Goal: Check status

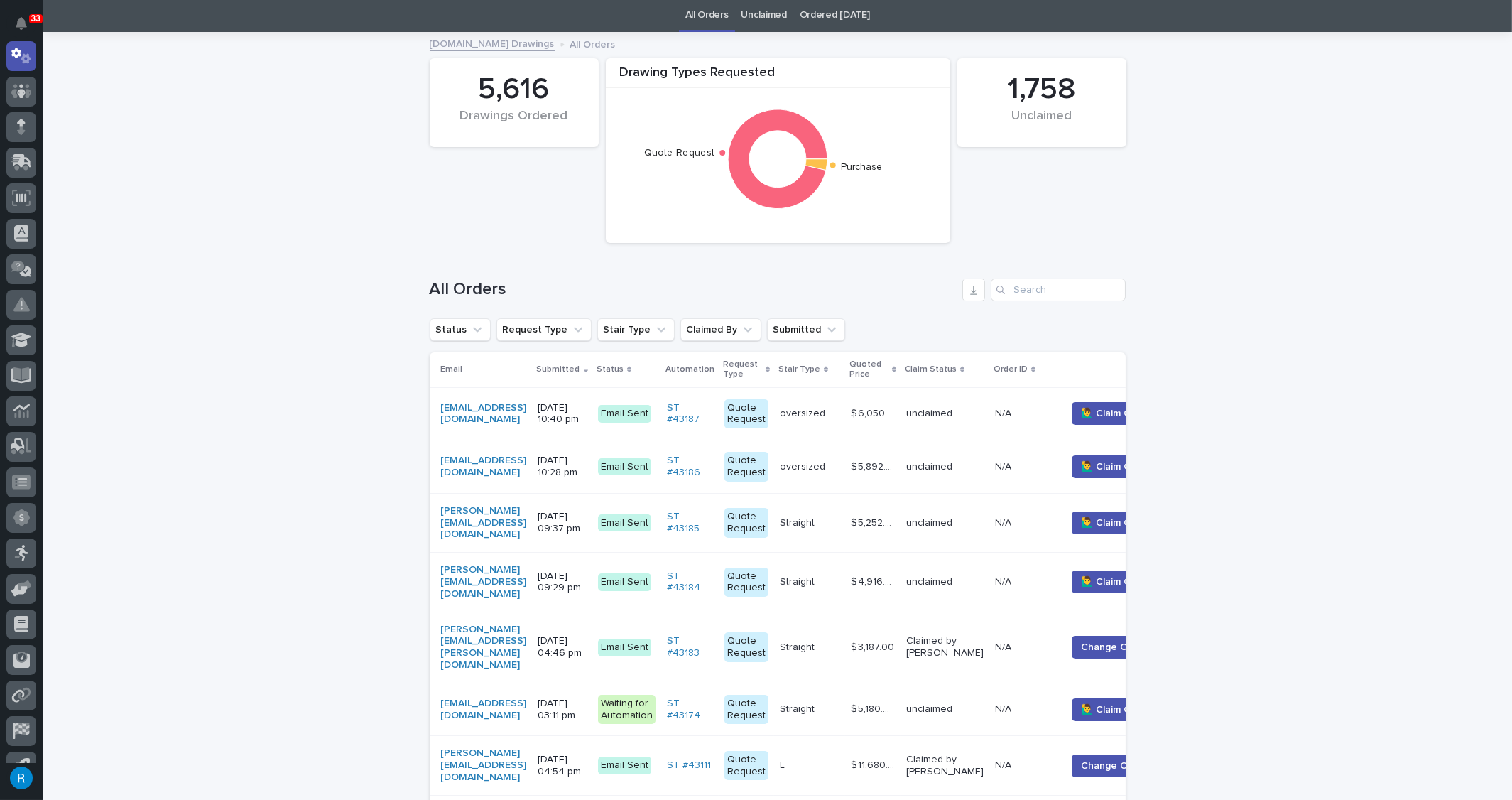
scroll to position [64, 0]
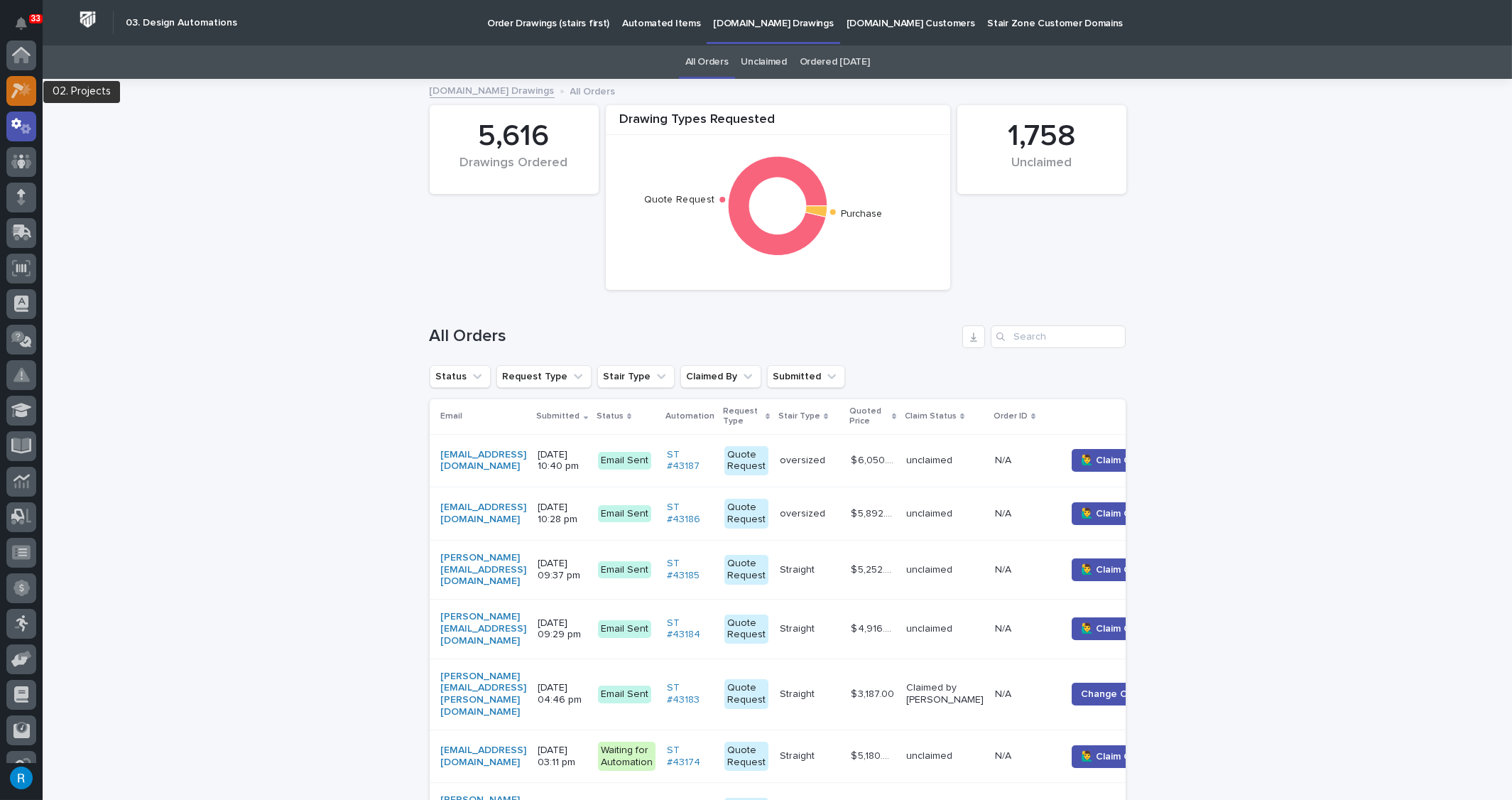
click at [17, 90] on icon at bounding box center [17, 91] width 13 height 16
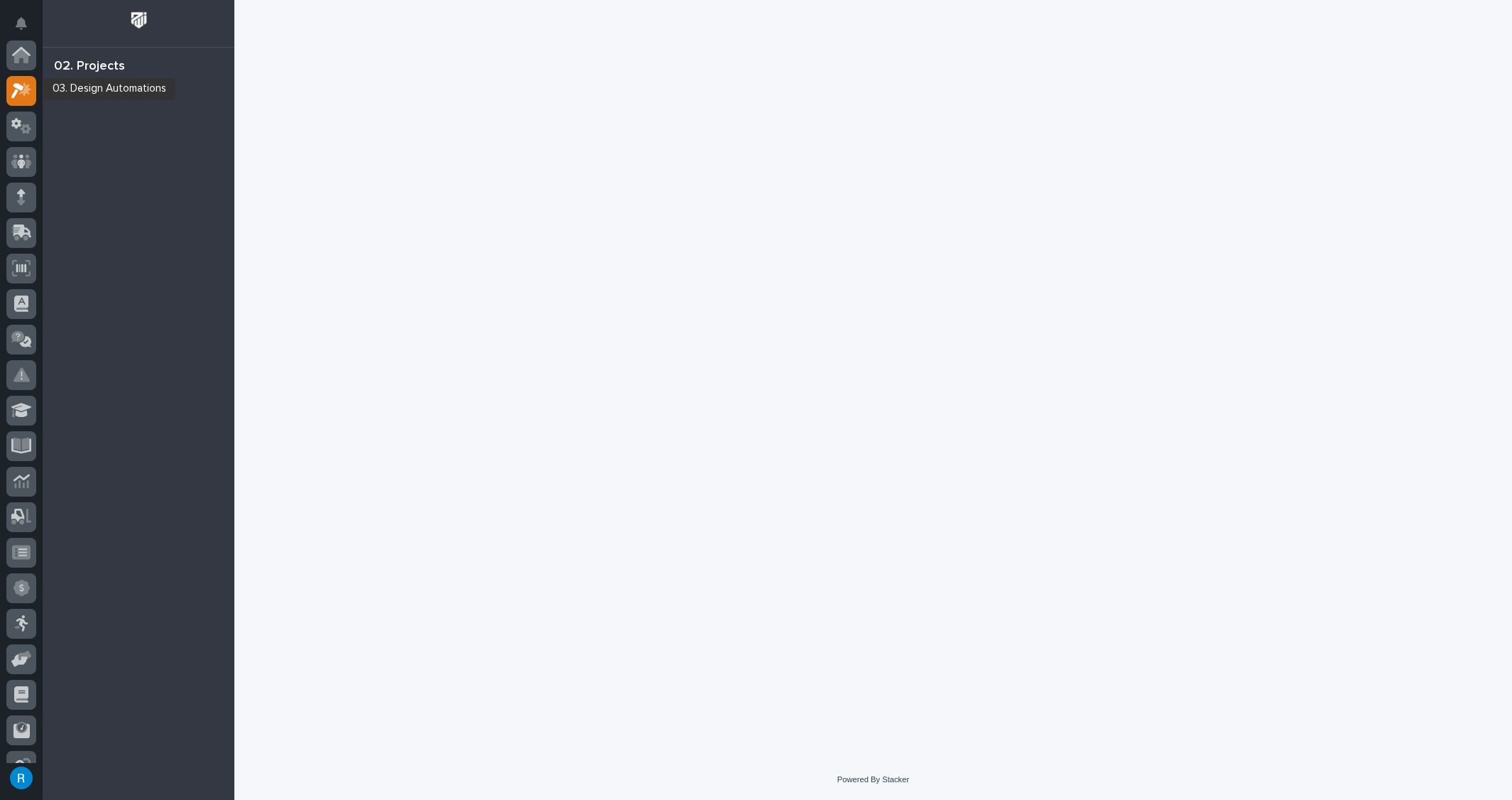
scroll to position [35, 0]
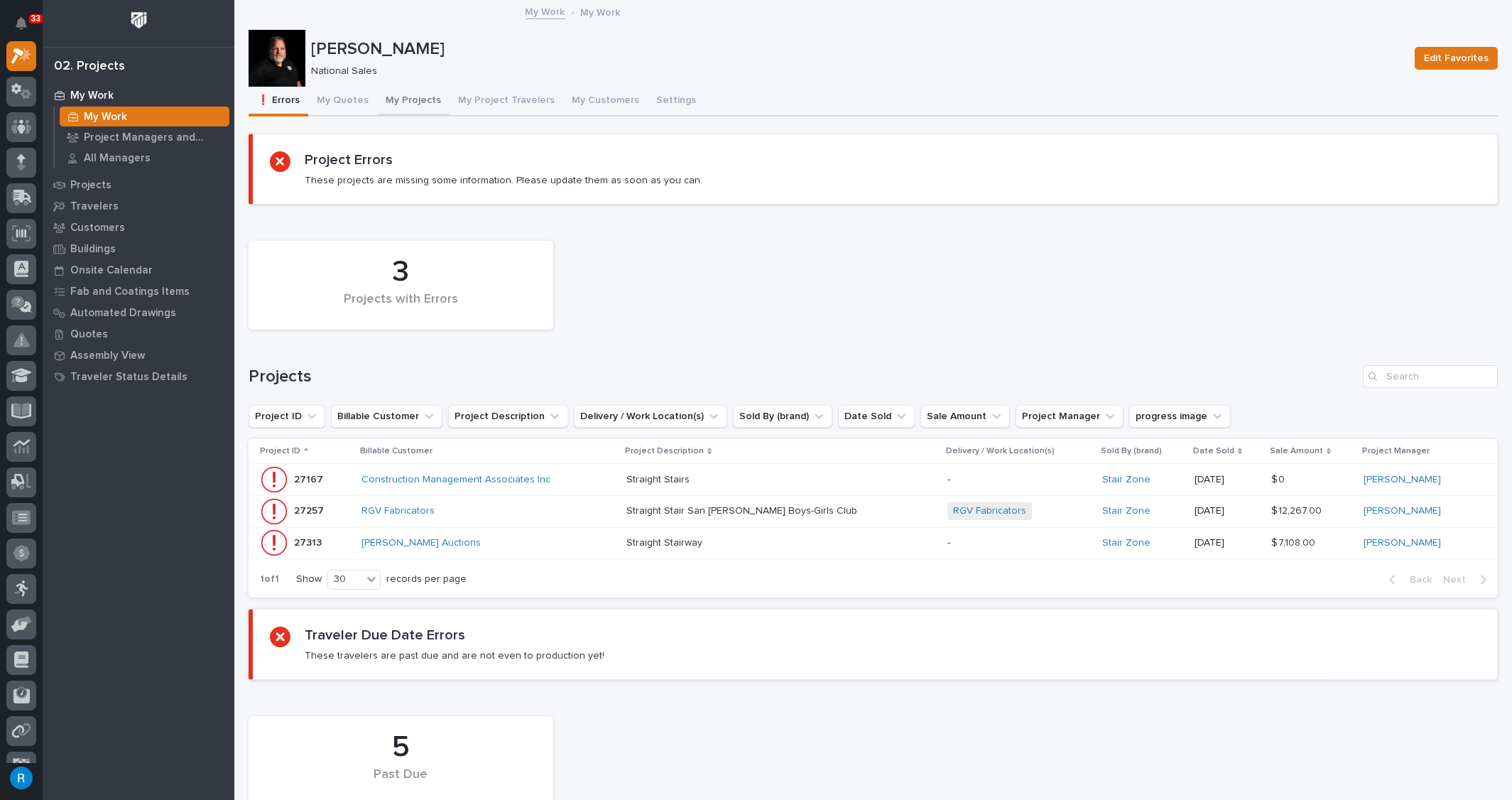
click at [404, 101] on button "My Projects" at bounding box center [413, 101] width 73 height 30
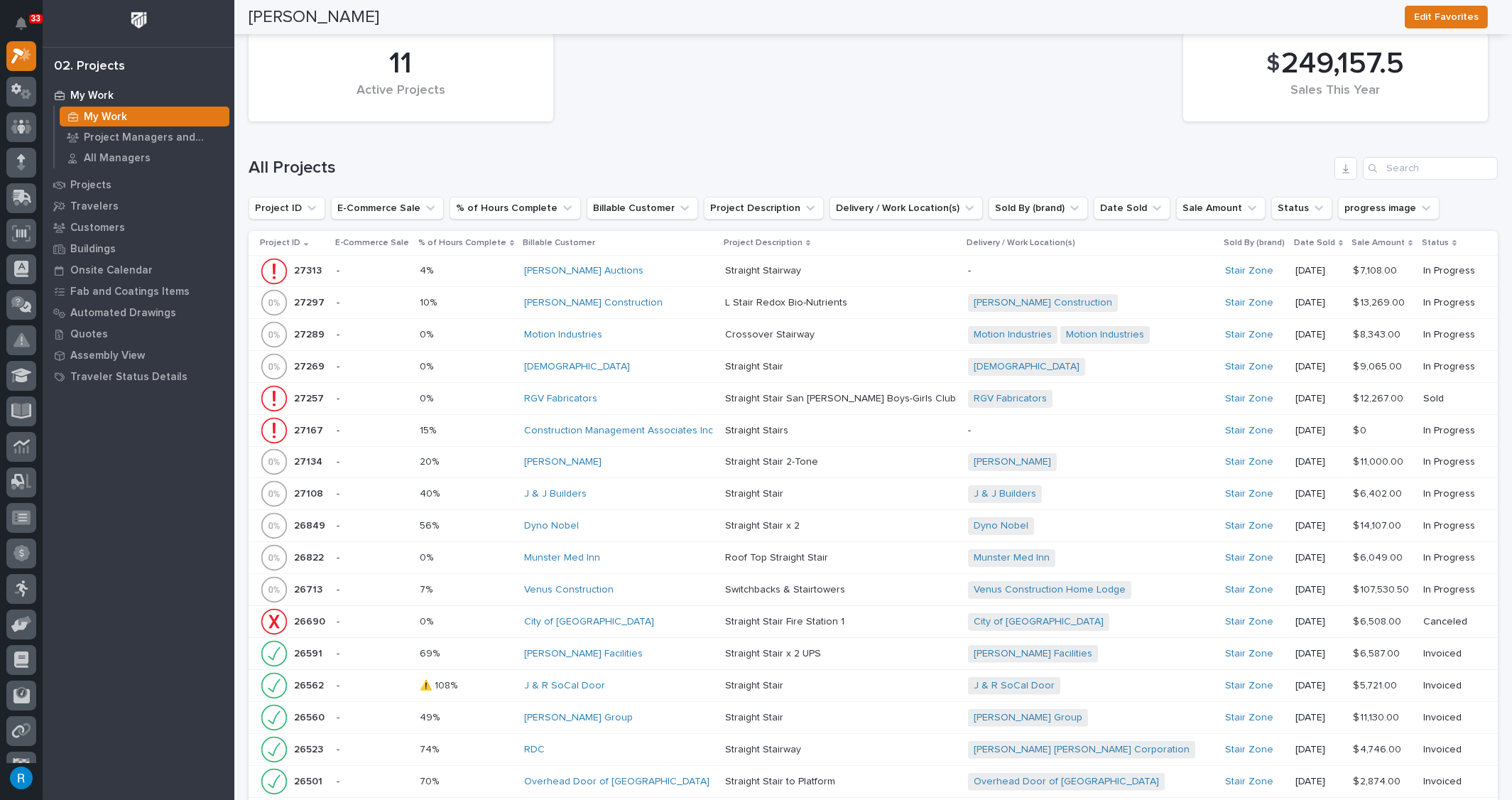
scroll to position [1385, 0]
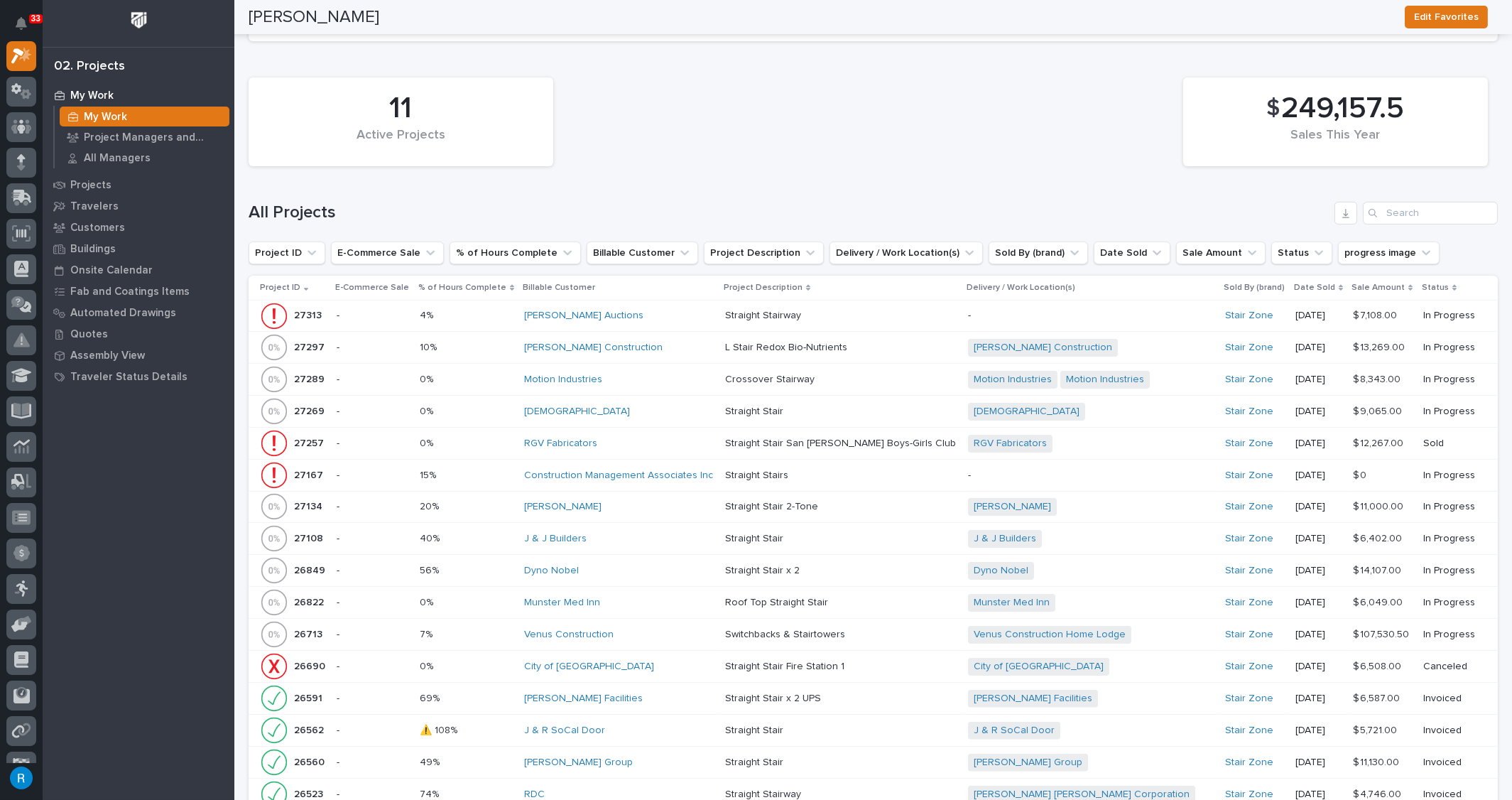
click at [379, 400] on div "-" at bounding box center [373, 411] width 71 height 23
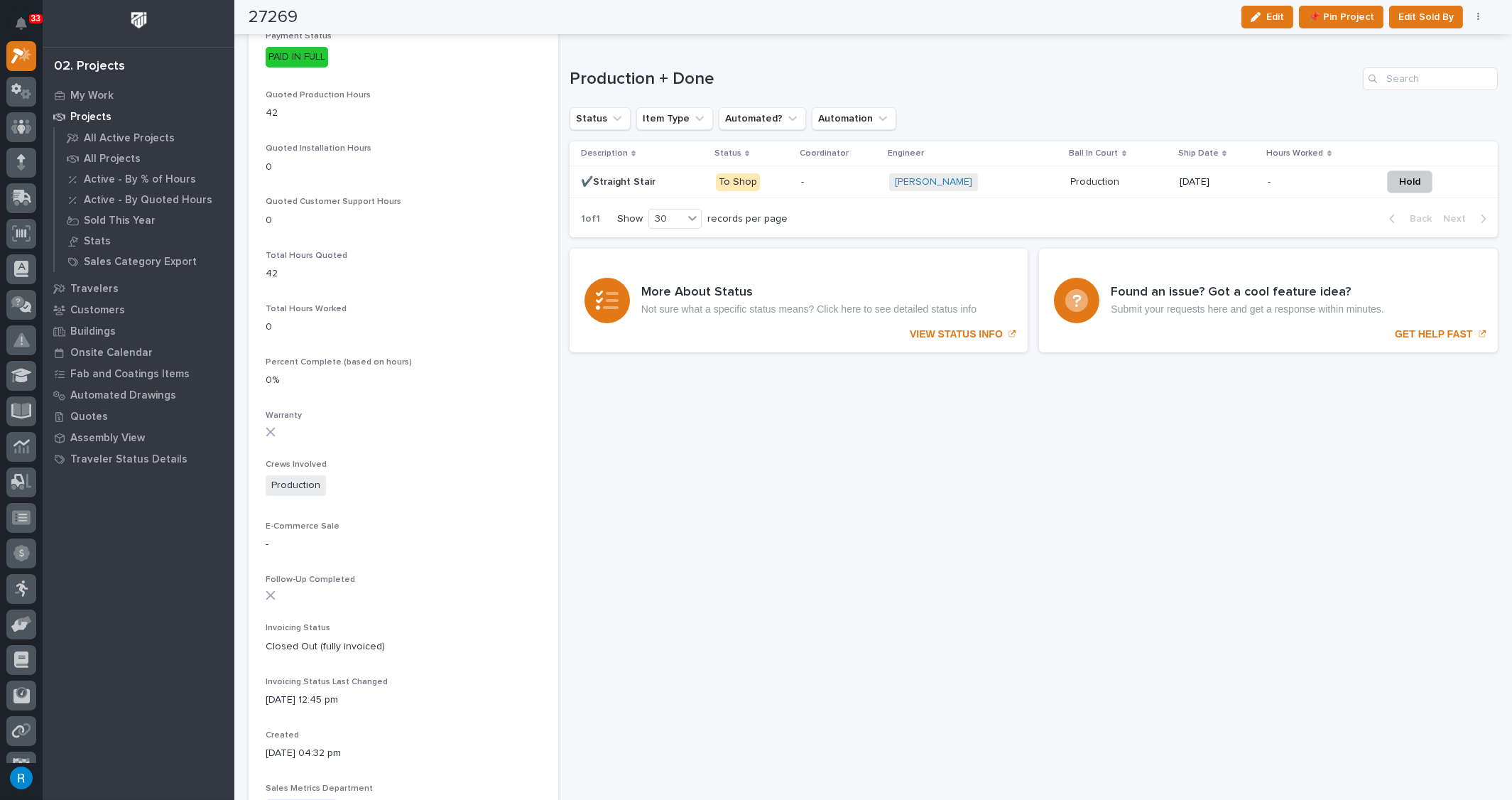
scroll to position [1183, 0]
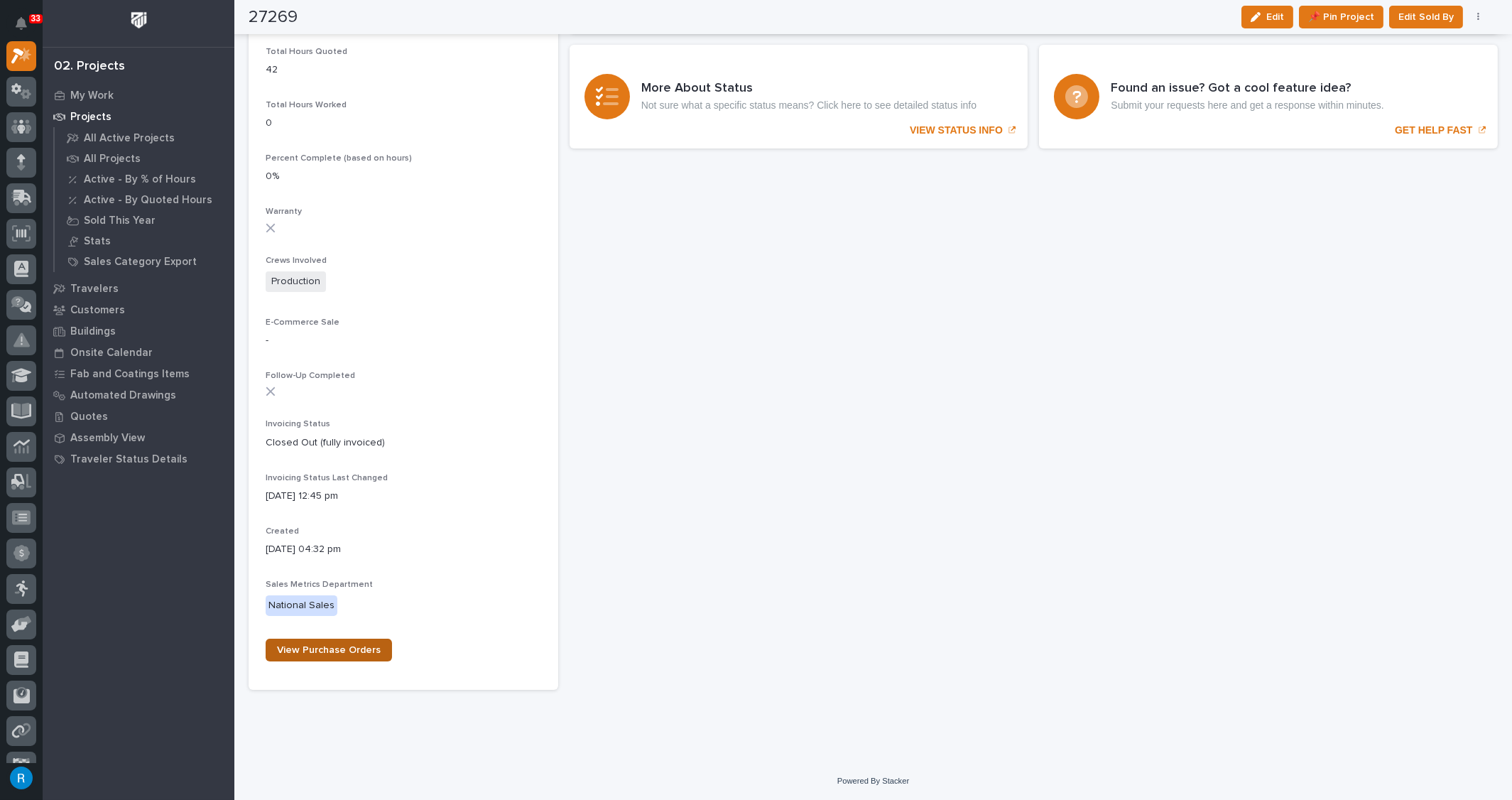
click at [320, 646] on span "View Purchase Orders" at bounding box center [329, 650] width 104 height 10
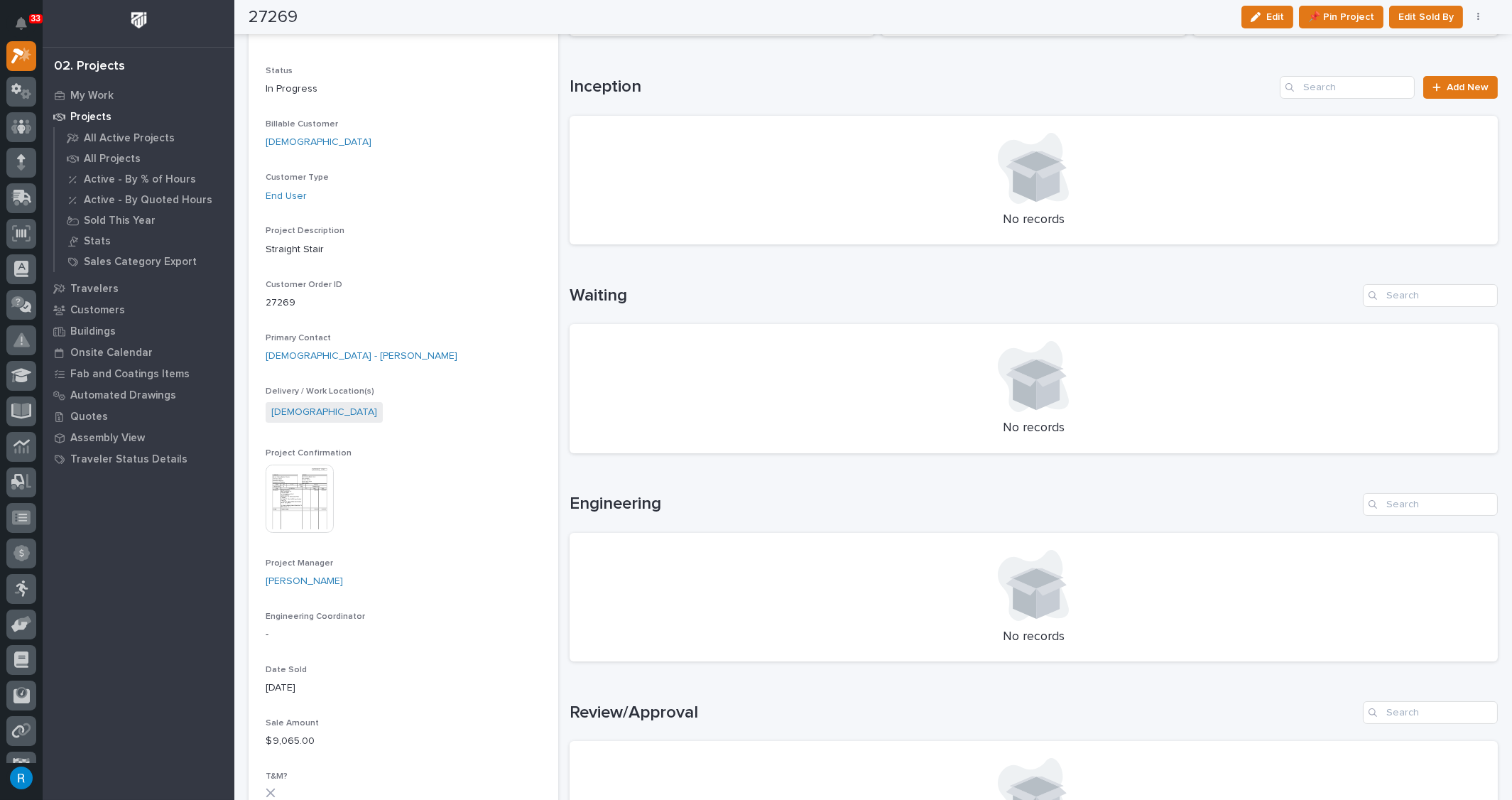
scroll to position [0, 0]
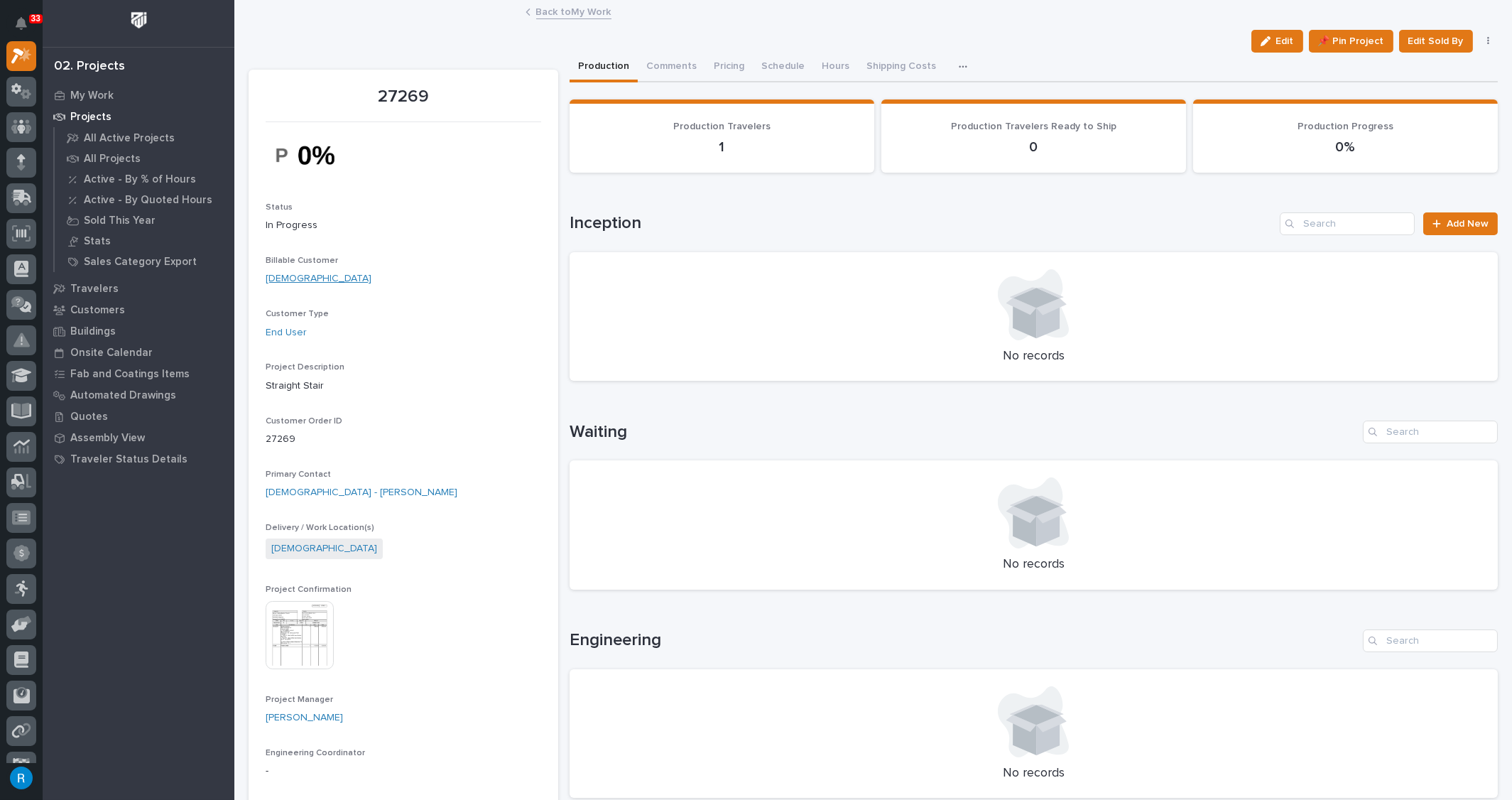
click at [309, 277] on link "Mount Calvary Baptist Church" at bounding box center [319, 279] width 106 height 15
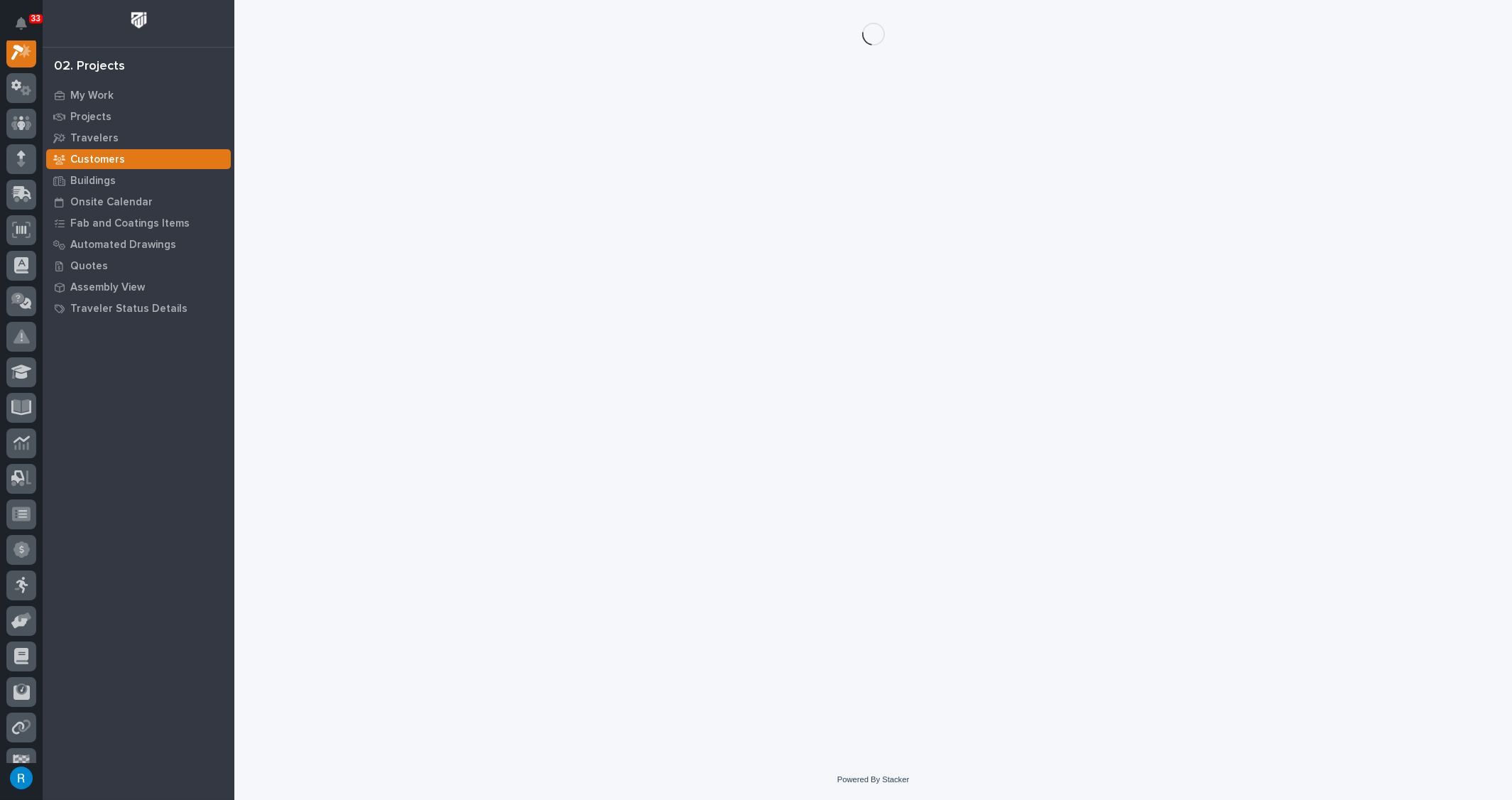
scroll to position [35, 0]
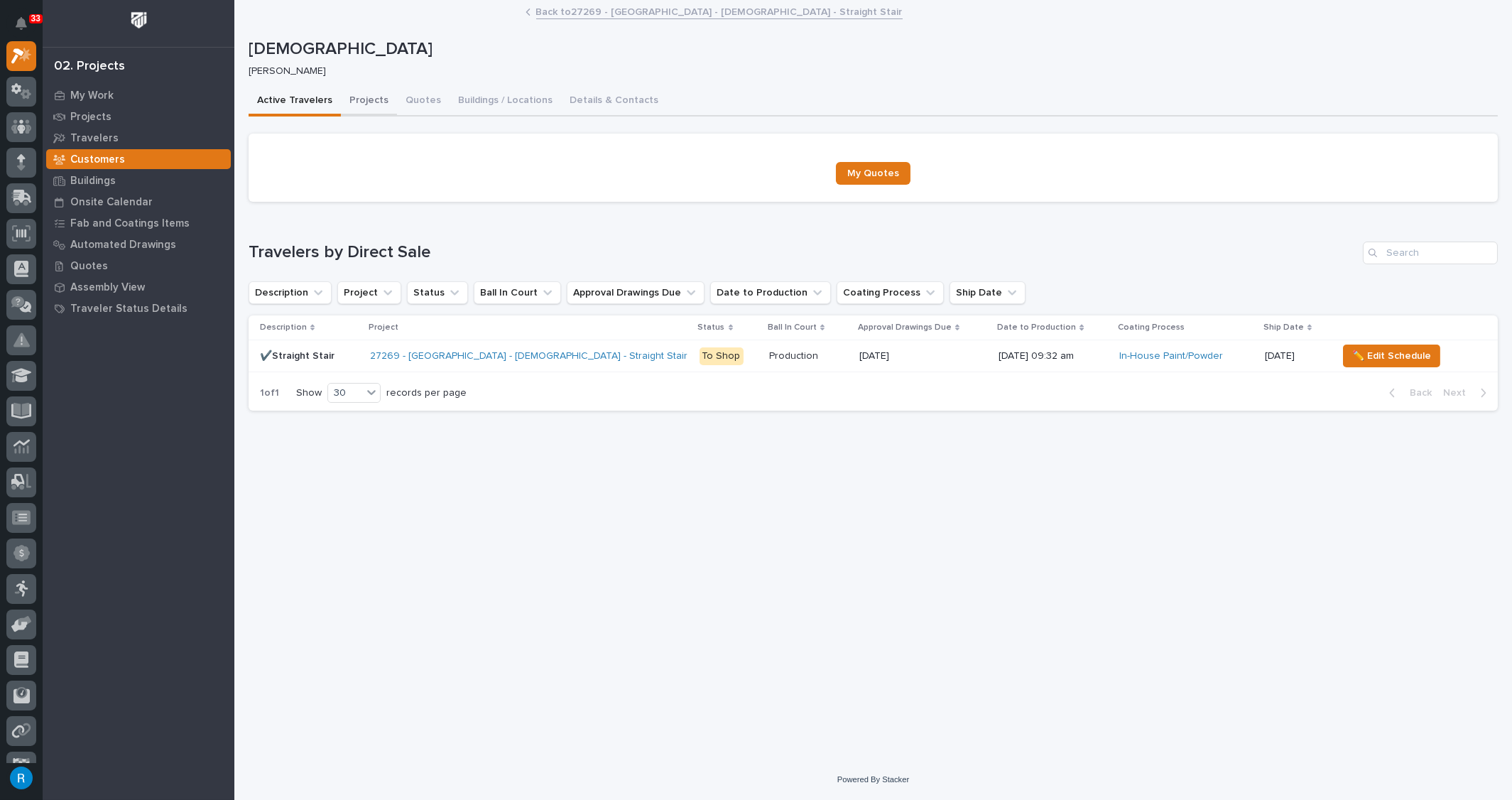
click at [362, 98] on button "Projects" at bounding box center [369, 101] width 56 height 30
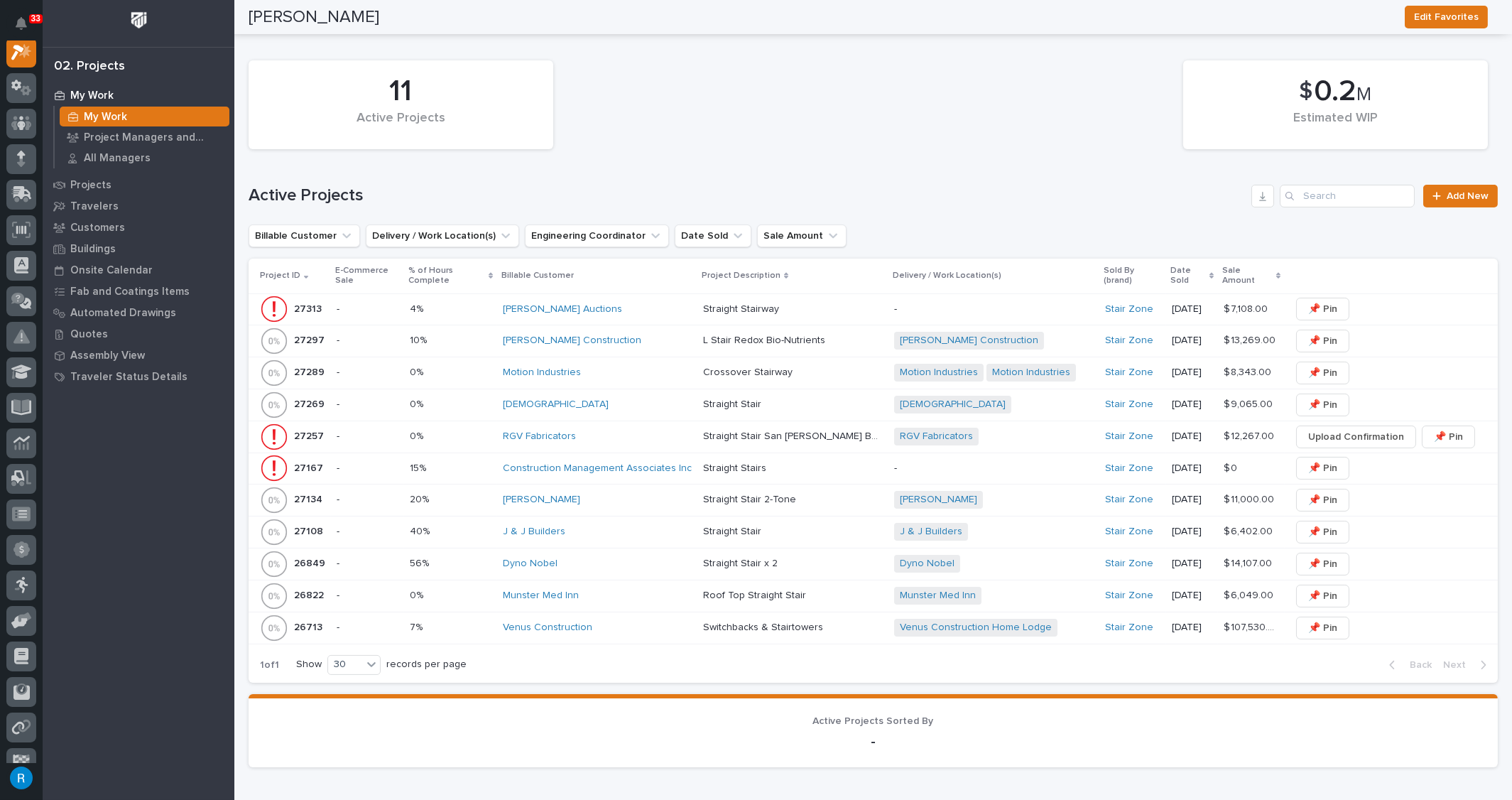
scroll to position [646, 0]
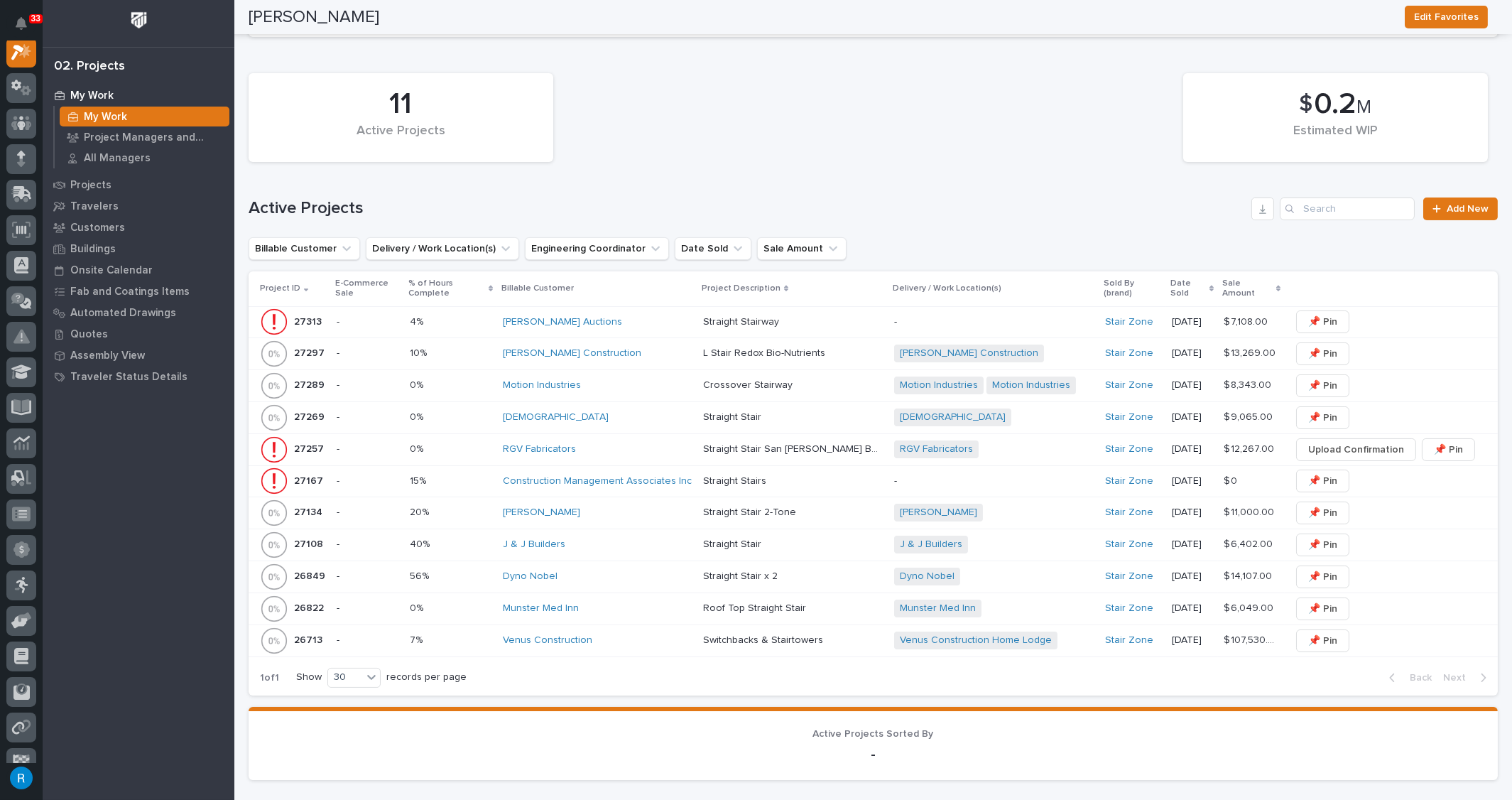
click at [470, 411] on p at bounding box center [450, 417] width 83 height 12
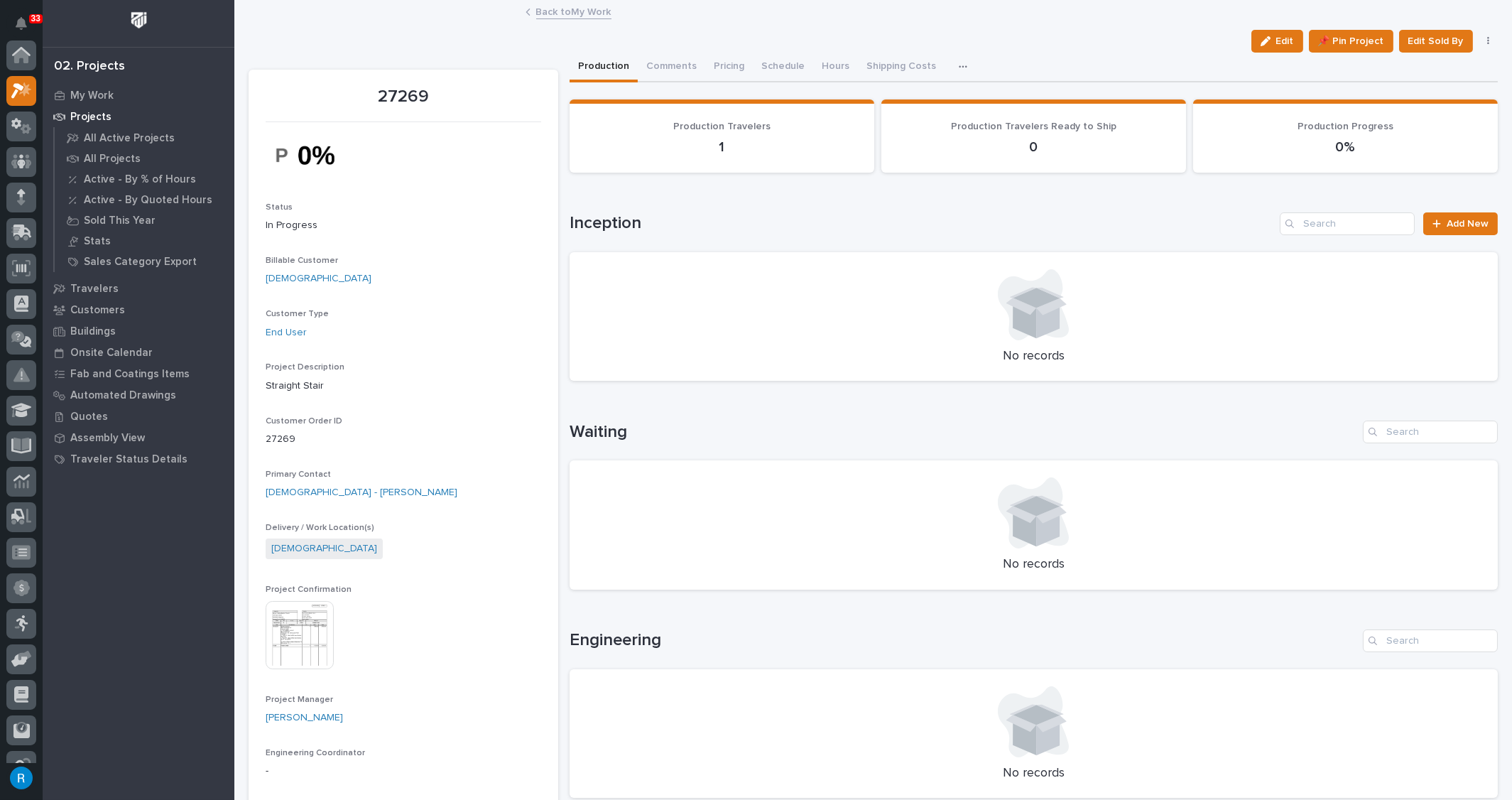
scroll to position [35, 0]
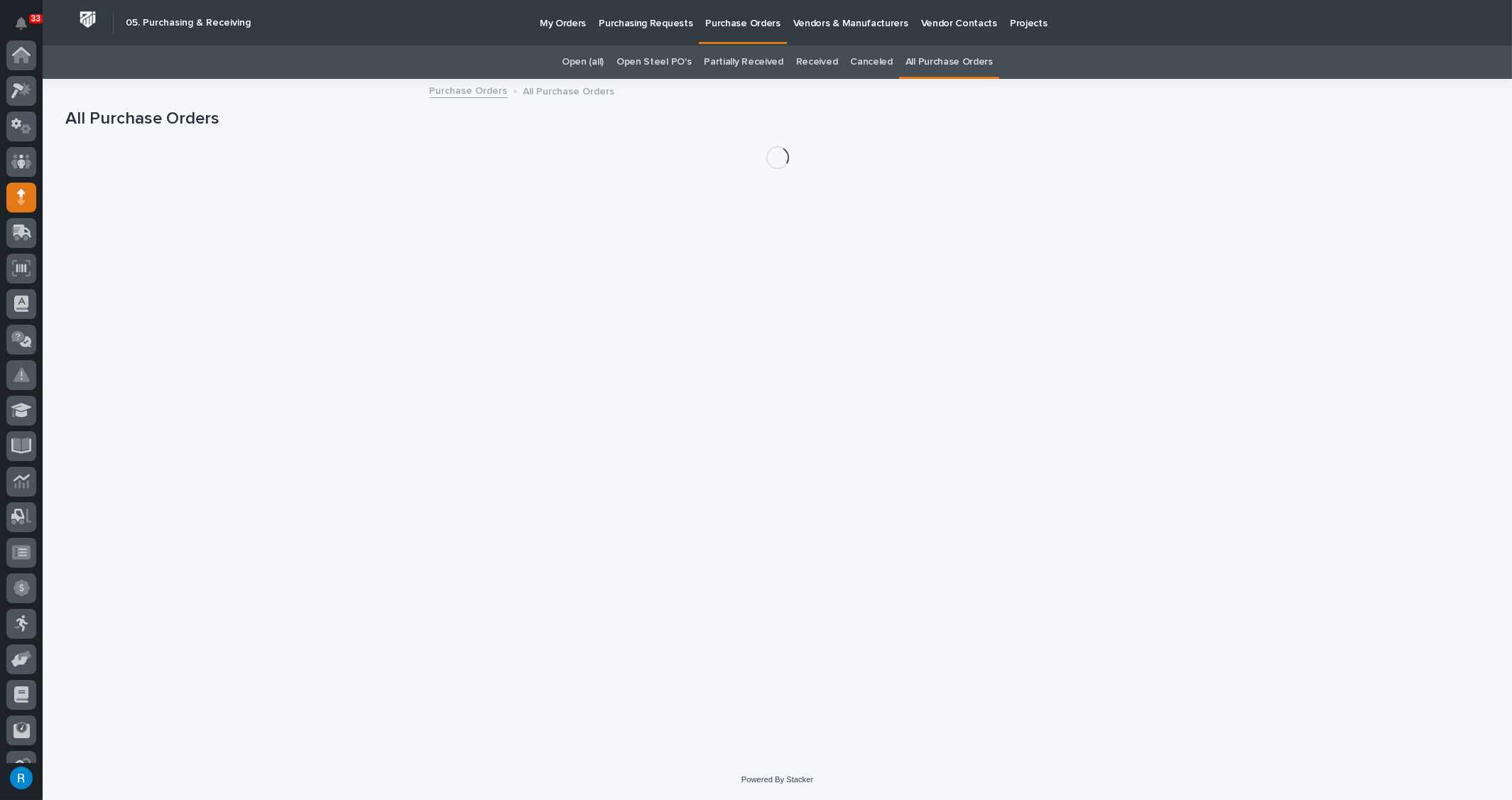
scroll to position [130, 0]
